Goal: Task Accomplishment & Management: Manage account settings

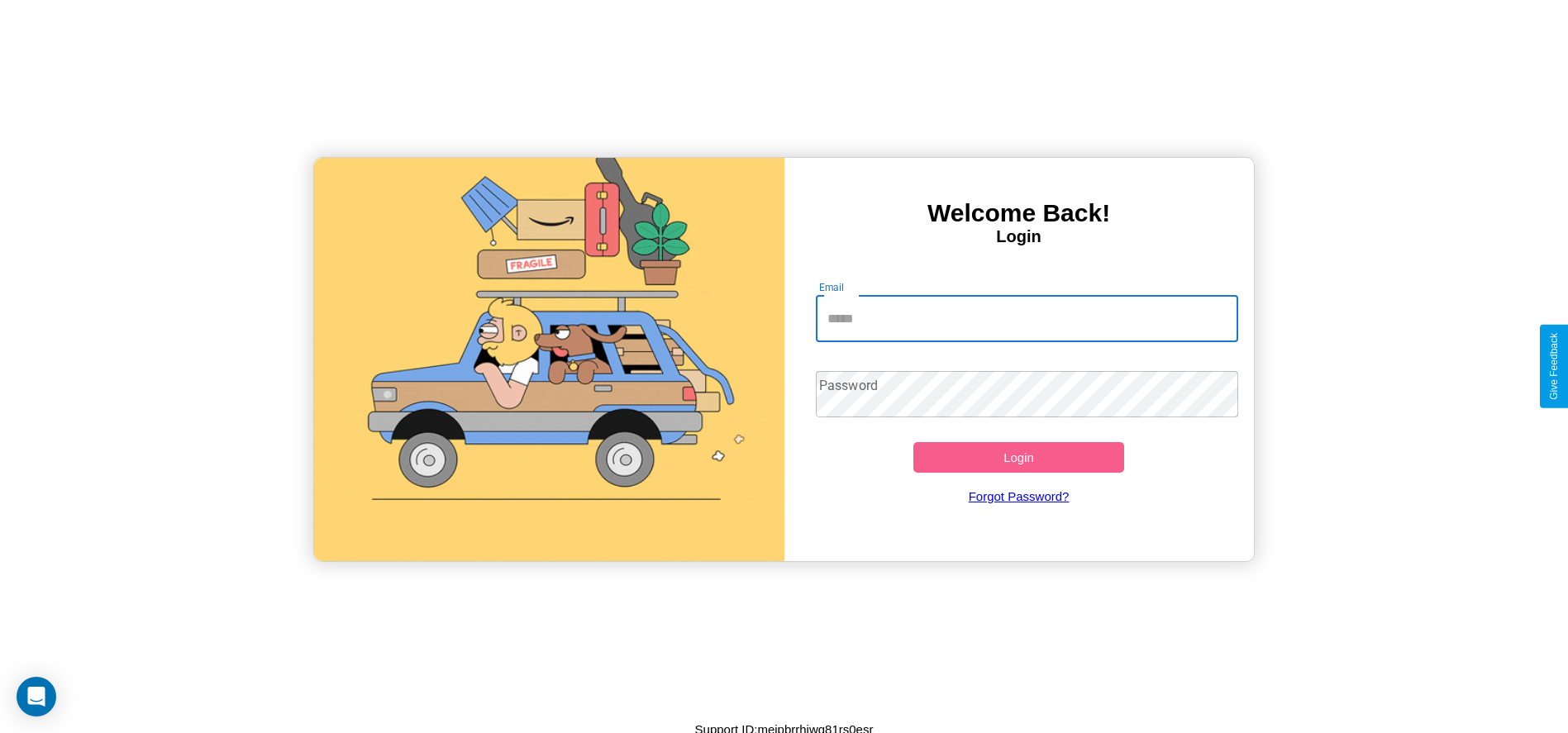
click at [1026, 318] on input "Email" at bounding box center [1026, 318] width 422 height 46
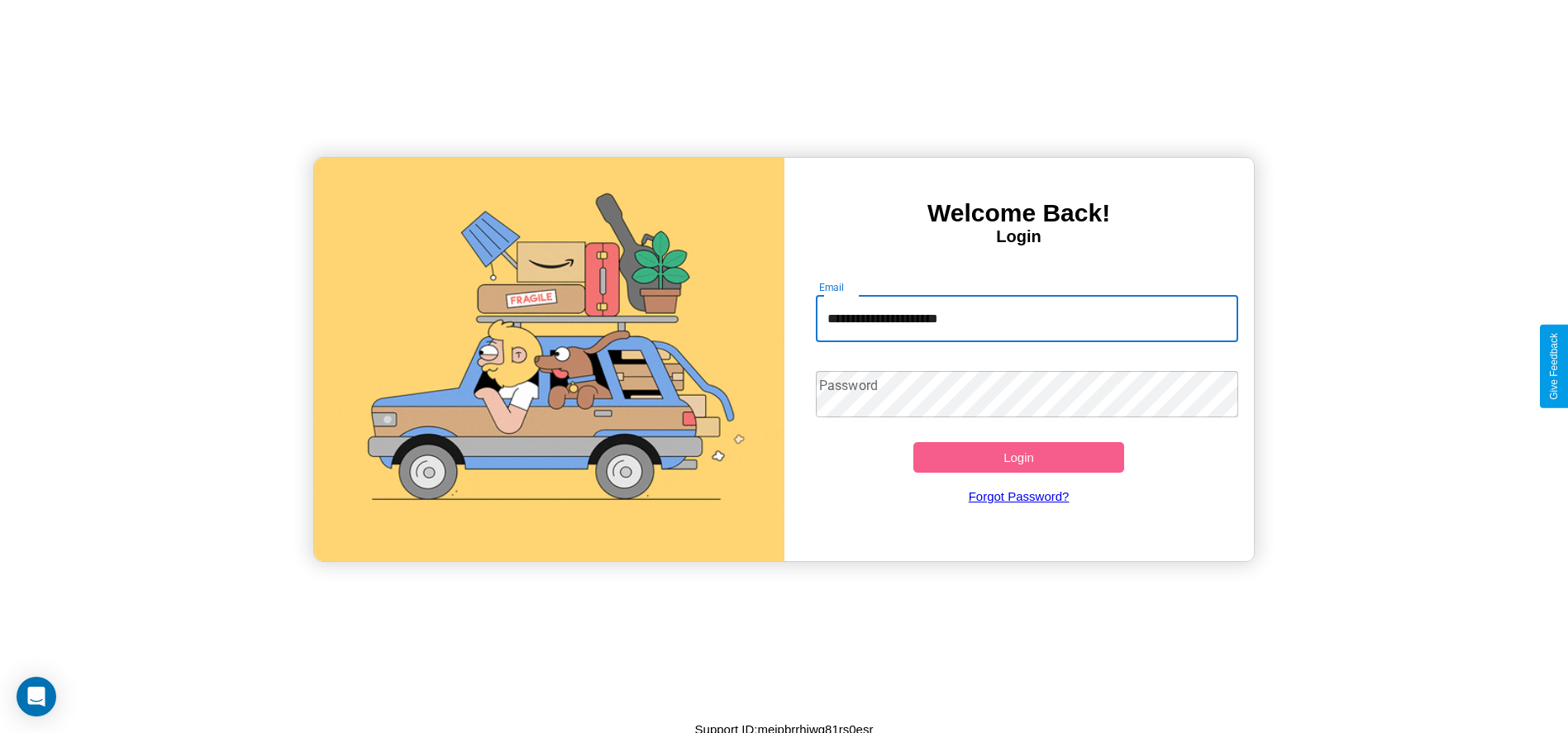
type input "**********"
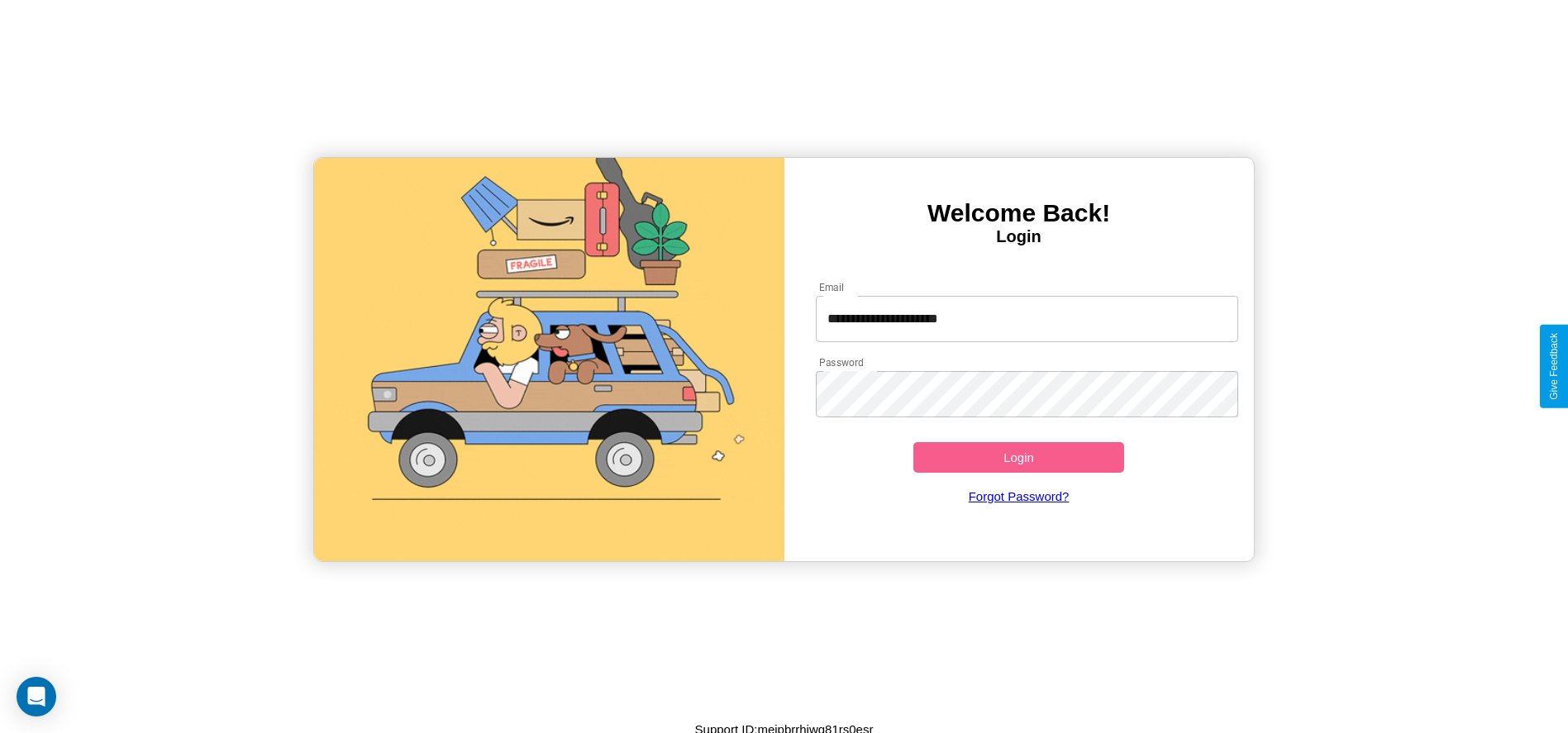
click at [1019, 457] on button "Login" at bounding box center [1019, 457] width 211 height 30
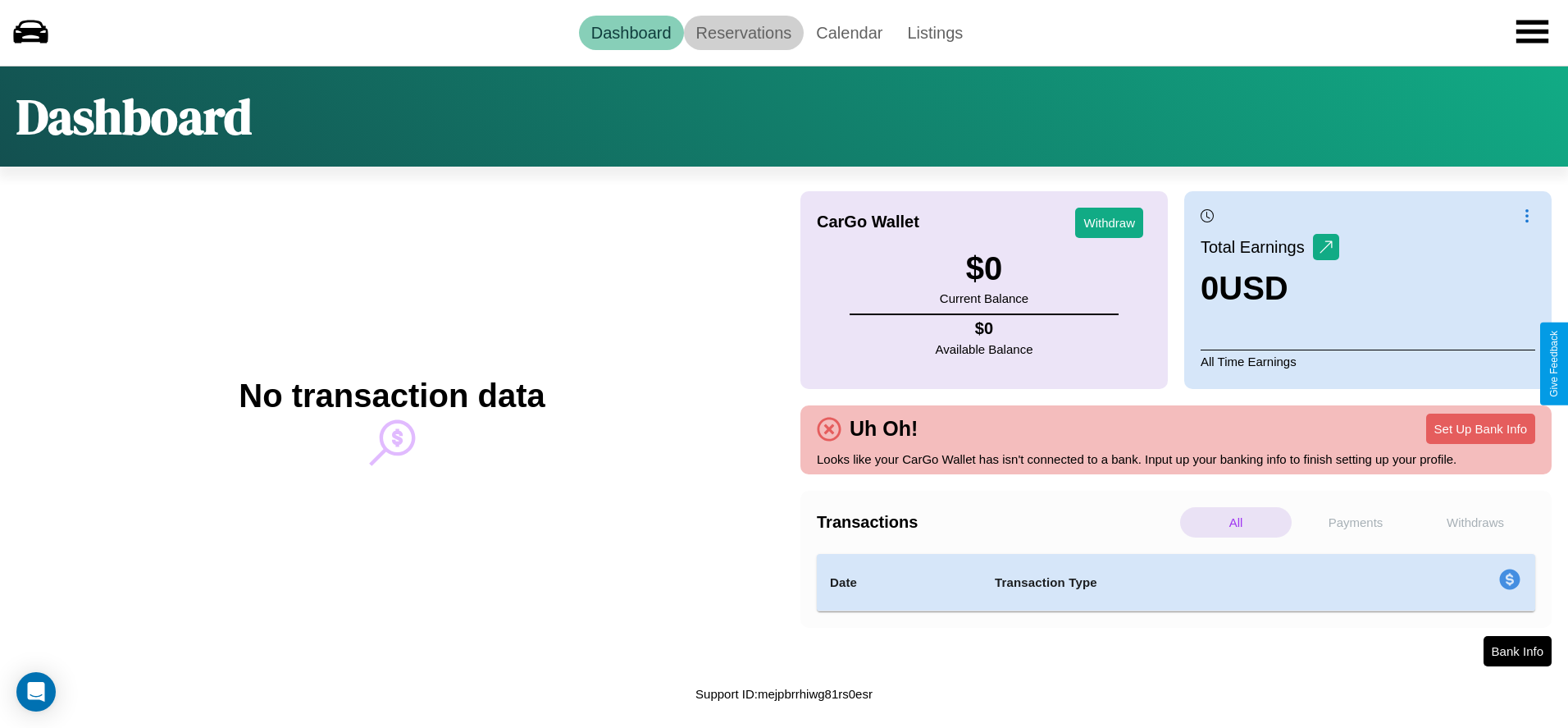
click at [743, 32] on link "Reservations" at bounding box center [744, 33] width 121 height 35
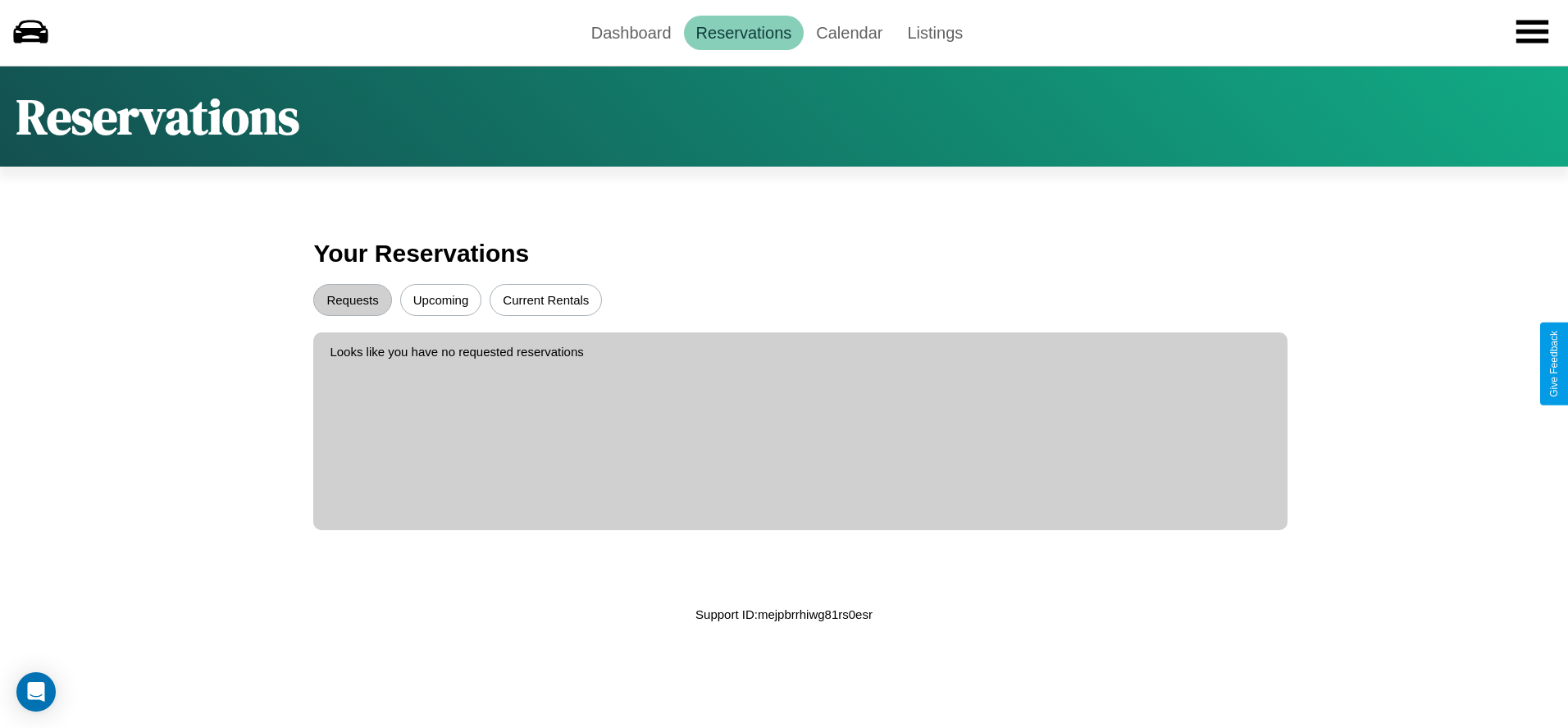
click at [353, 300] on button "Requests" at bounding box center [352, 300] width 78 height 32
click at [545, 300] on button "Current Rentals" at bounding box center [545, 300] width 113 height 32
click at [630, 32] on link "Dashboard" at bounding box center [631, 33] width 105 height 35
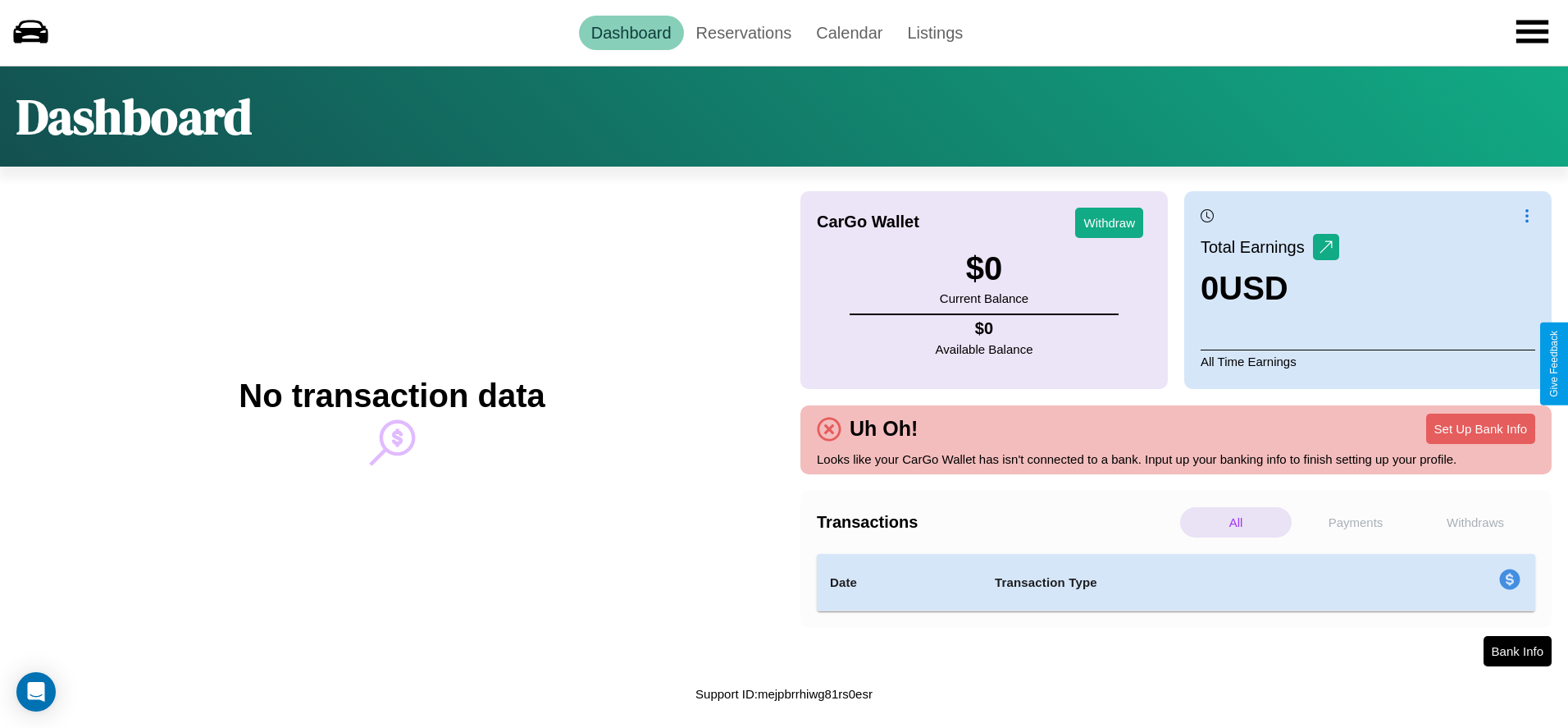
click at [1475, 522] on p "Withdraws" at bounding box center [1475, 522] width 112 height 30
click at [1355, 522] on p "Payments" at bounding box center [1355, 522] width 112 height 30
click at [1475, 522] on p "Withdraws" at bounding box center [1475, 522] width 112 height 30
